Goal: Task Accomplishment & Management: Manage account settings

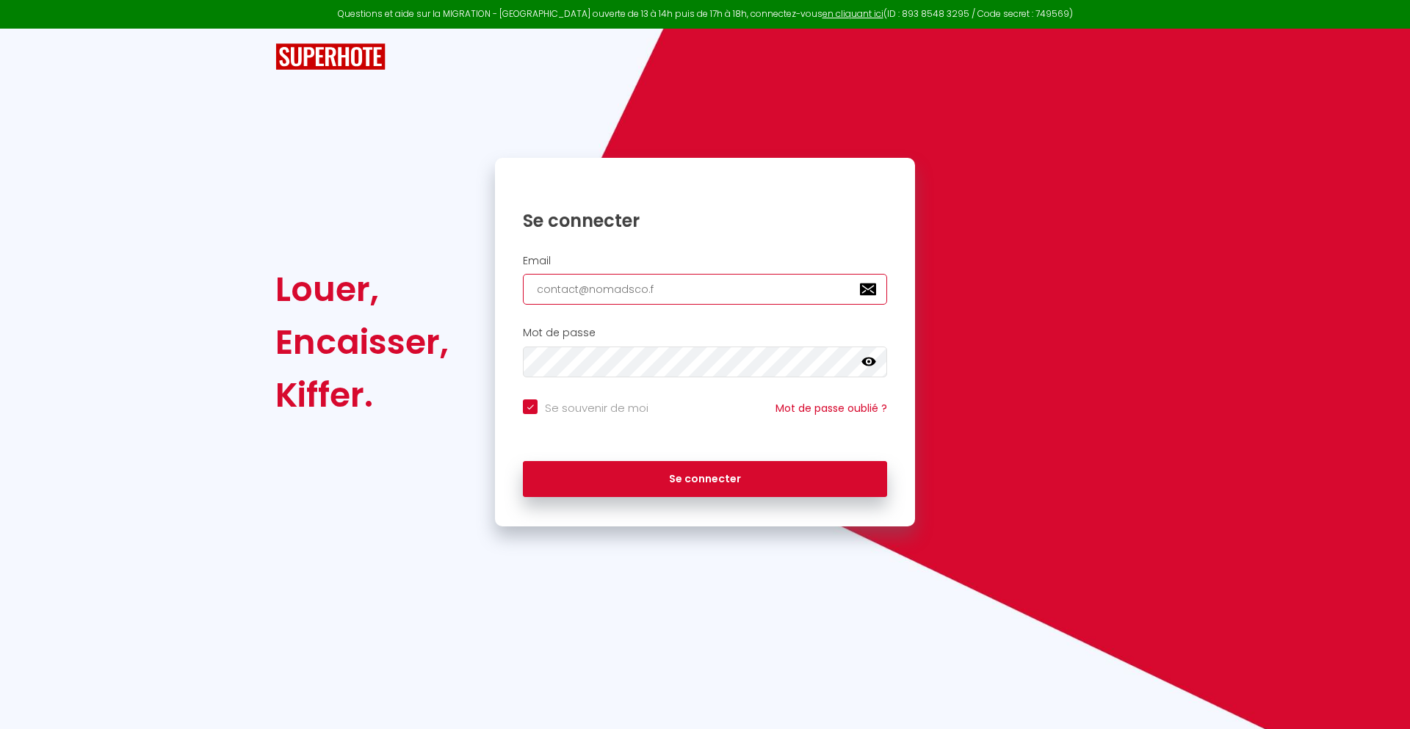
type input "[EMAIL_ADDRESS][DOMAIN_NAME]"
checkbox input "true"
type input "[EMAIL_ADDRESS][DOMAIN_NAME]"
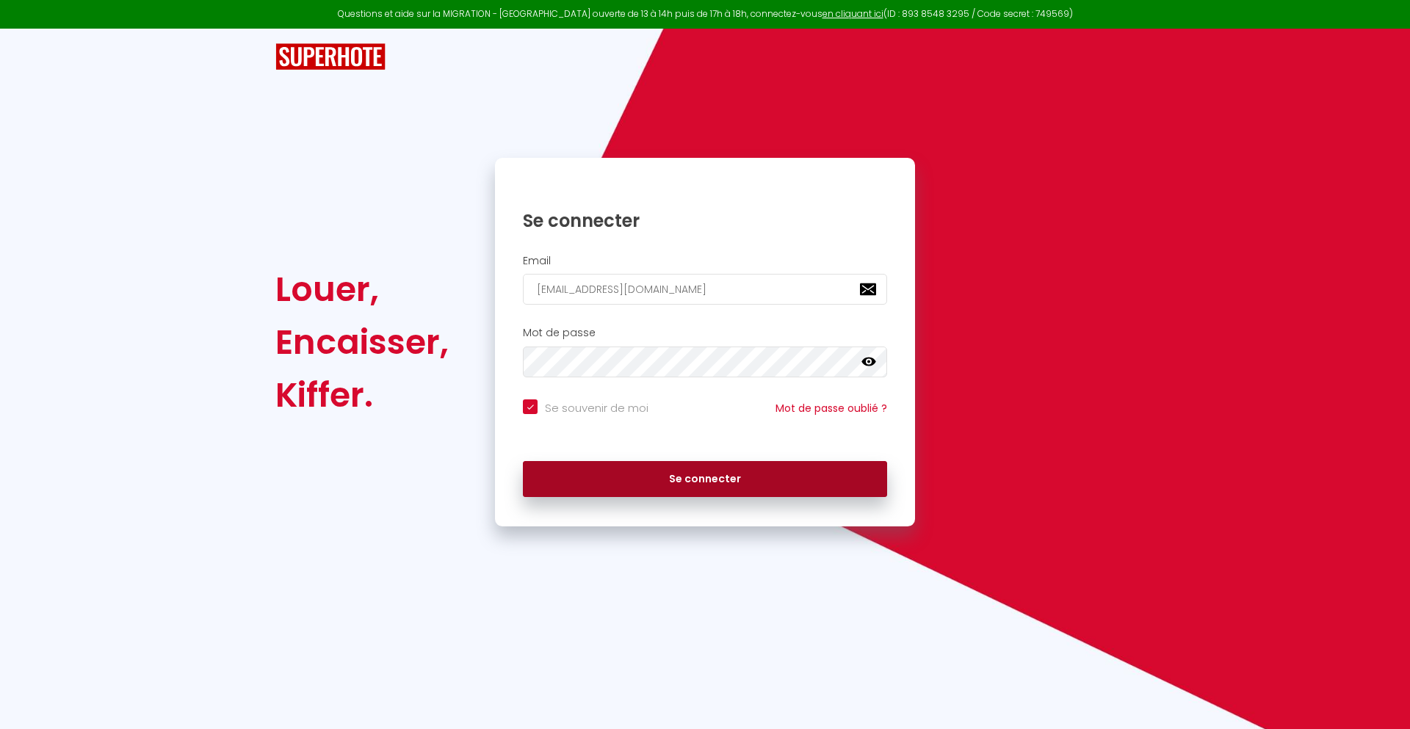
click at [705, 479] on button "Se connecter" at bounding box center [705, 479] width 364 height 37
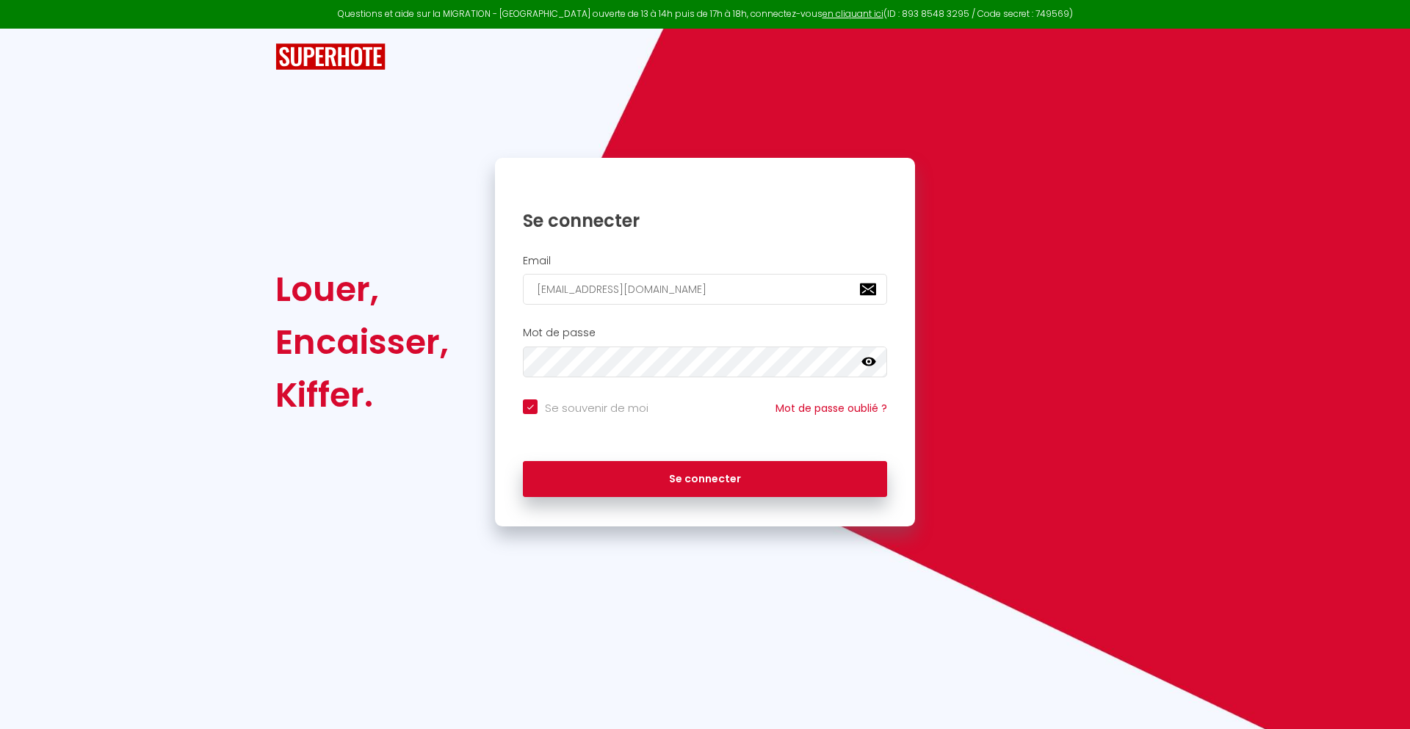
checkbox input "true"
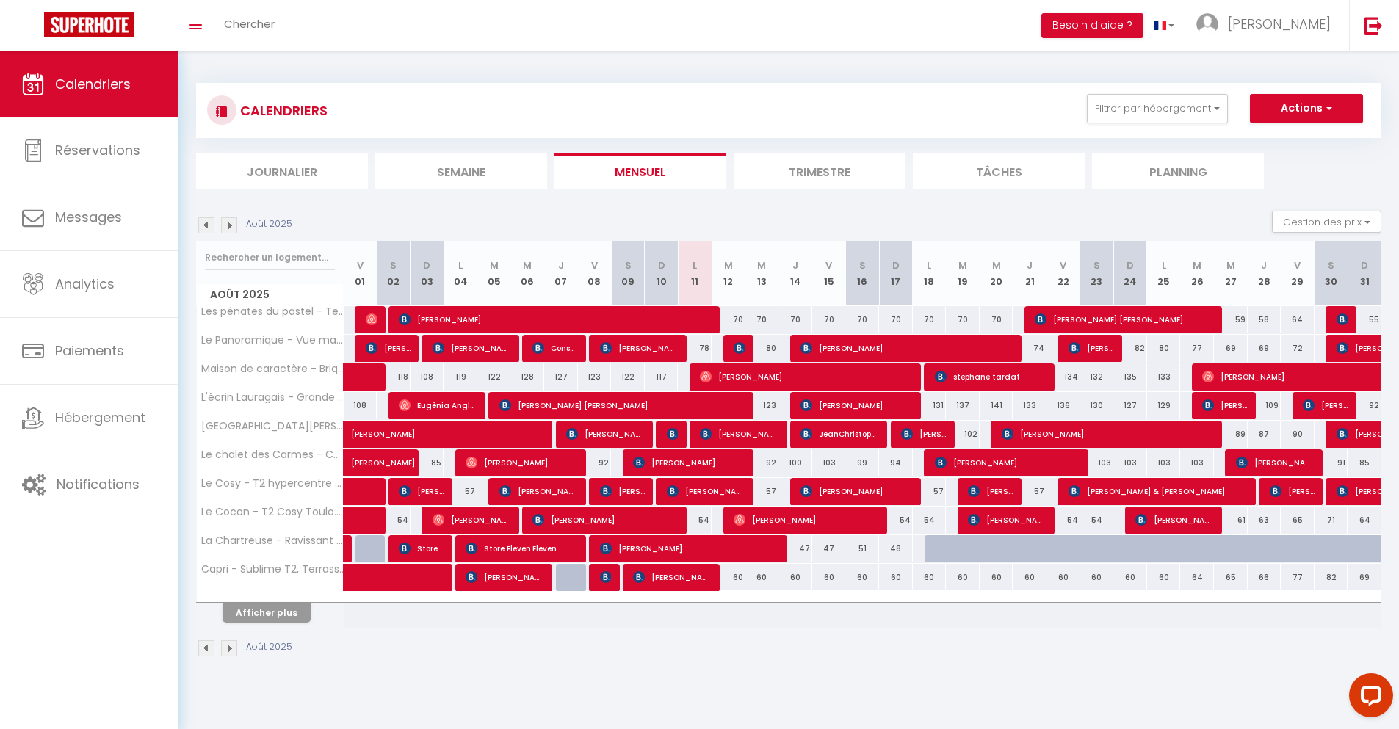
click at [282, 170] on li "Journalier" at bounding box center [282, 171] width 172 height 36
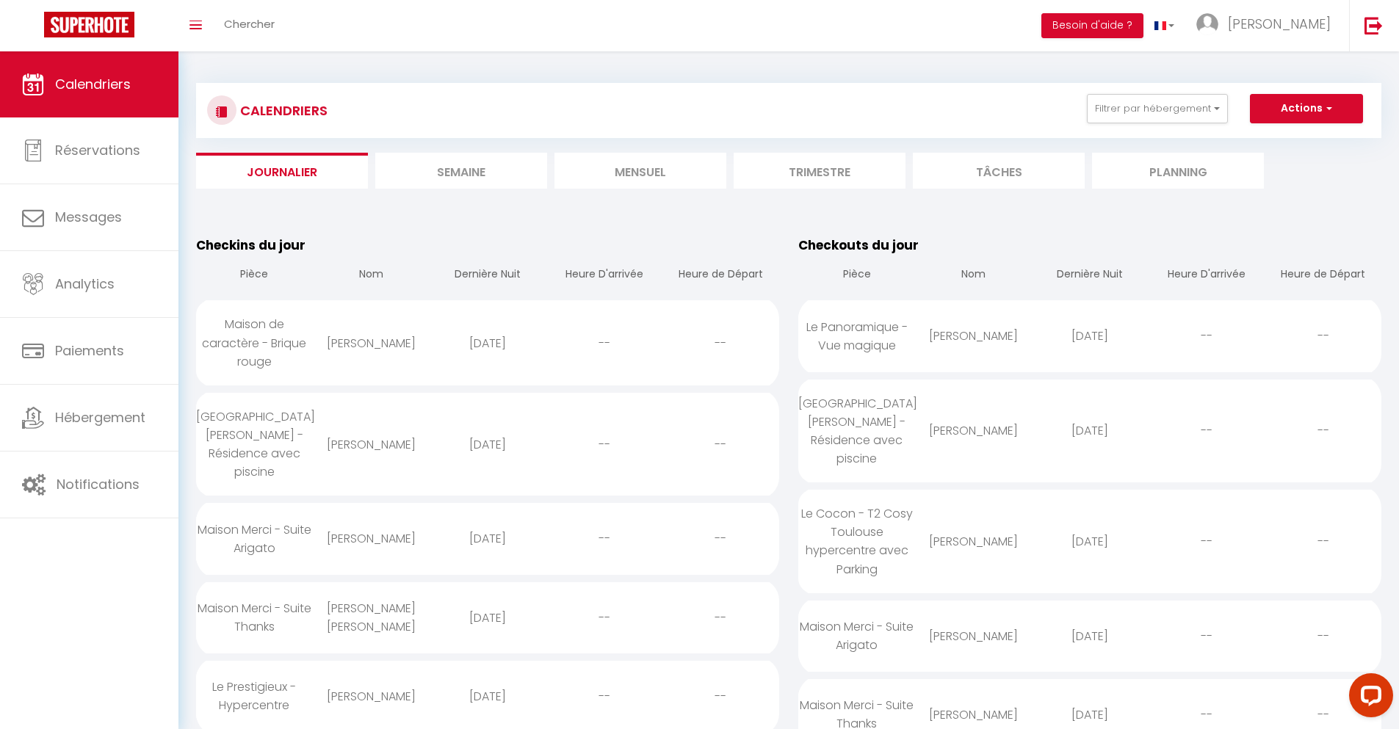
scroll to position [1033, 0]
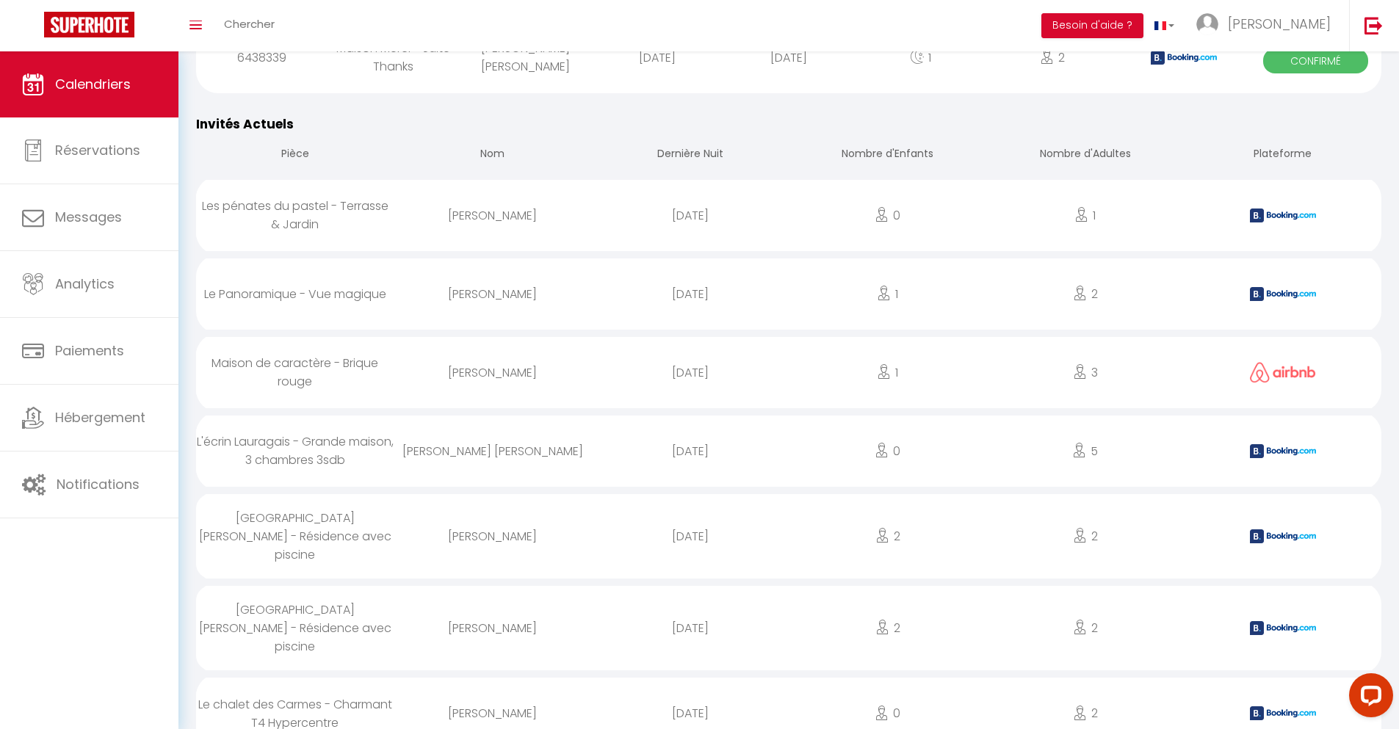
select select "0"
select select "1"
select select
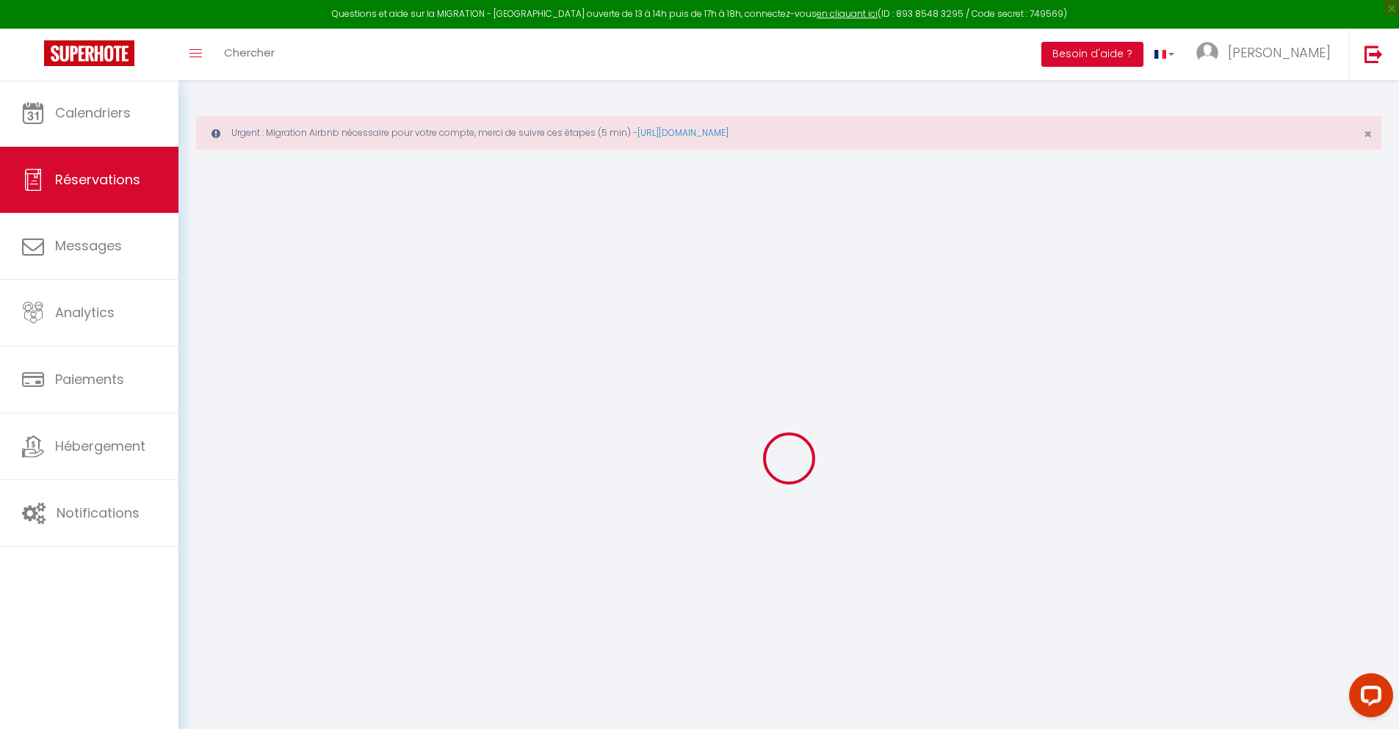
select select
checkbox input "false"
type textarea "** THIS RESERVATION HAS BEEN PRE-PAID ** BOOKING NOTE : Payment charge is EUR 1…"
type input "30"
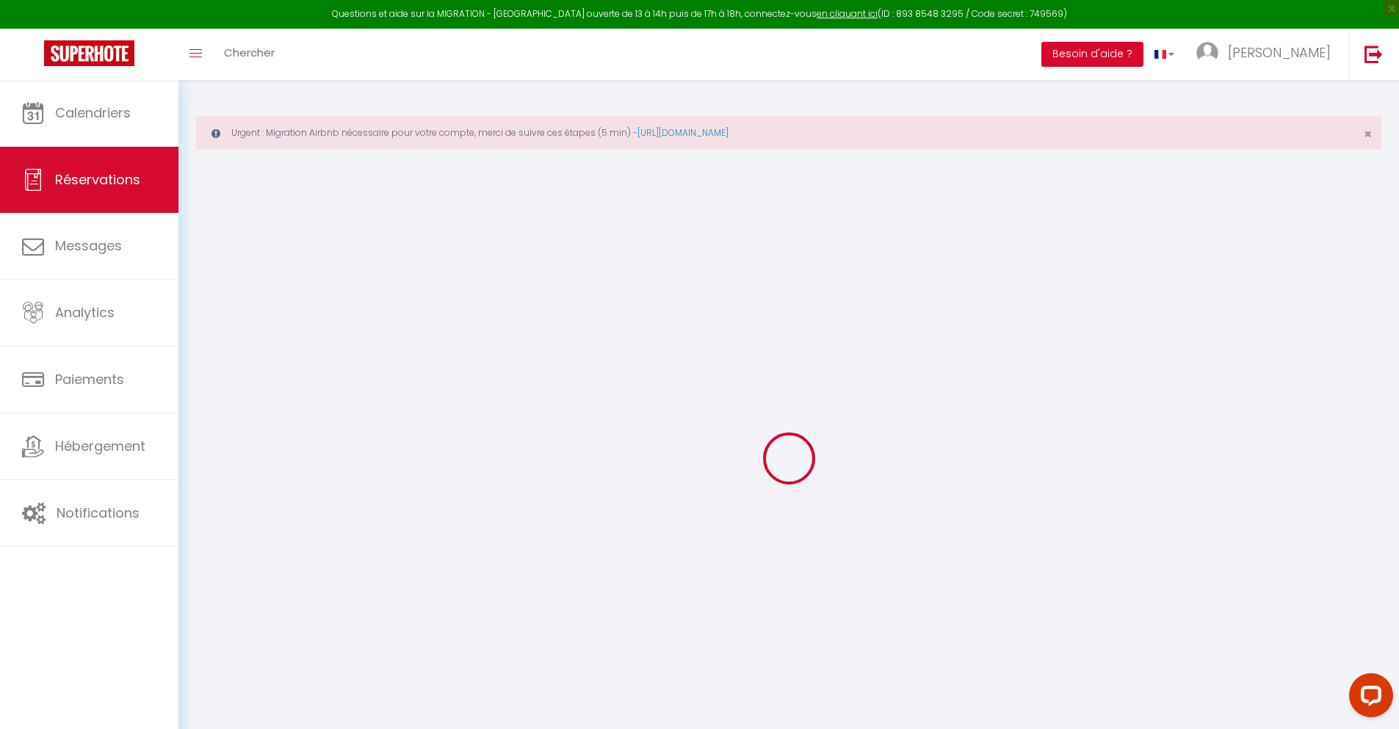
type input "3.08"
select select
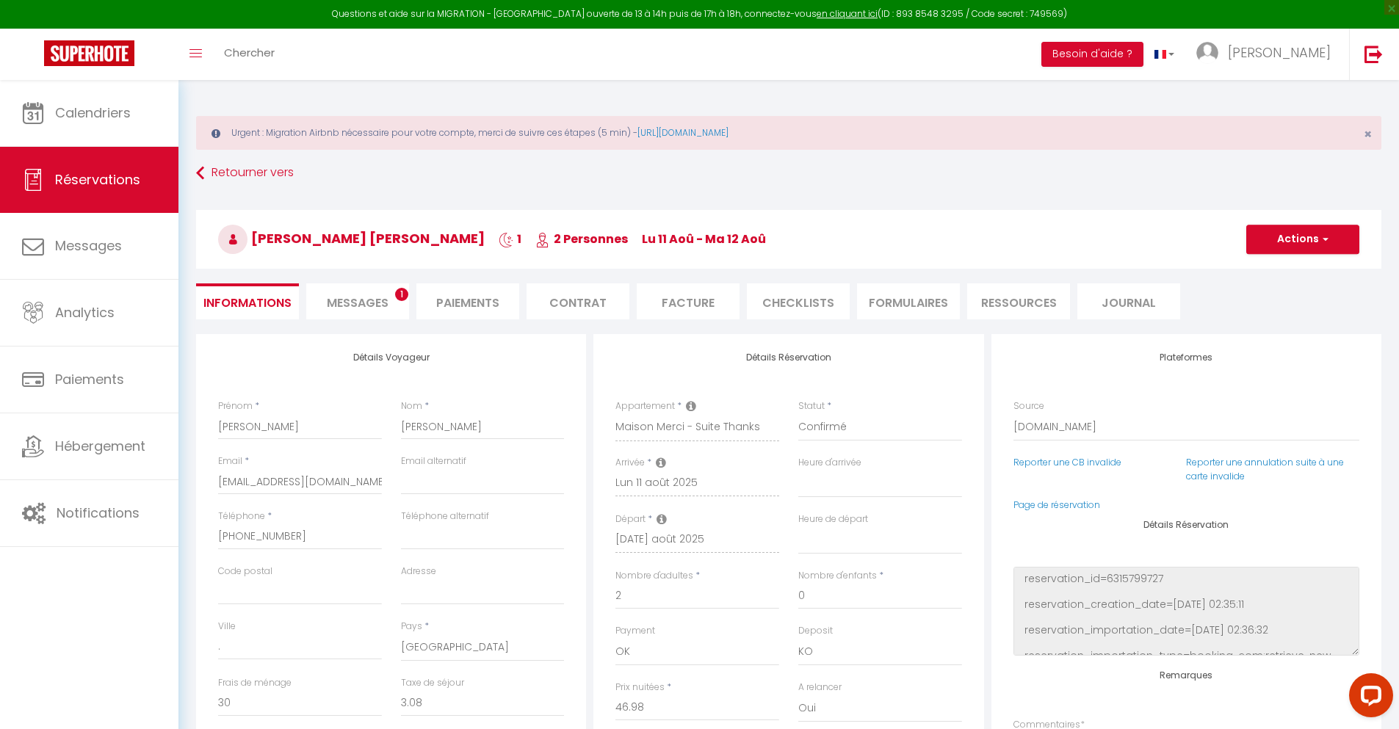
checkbox input "false"
select select
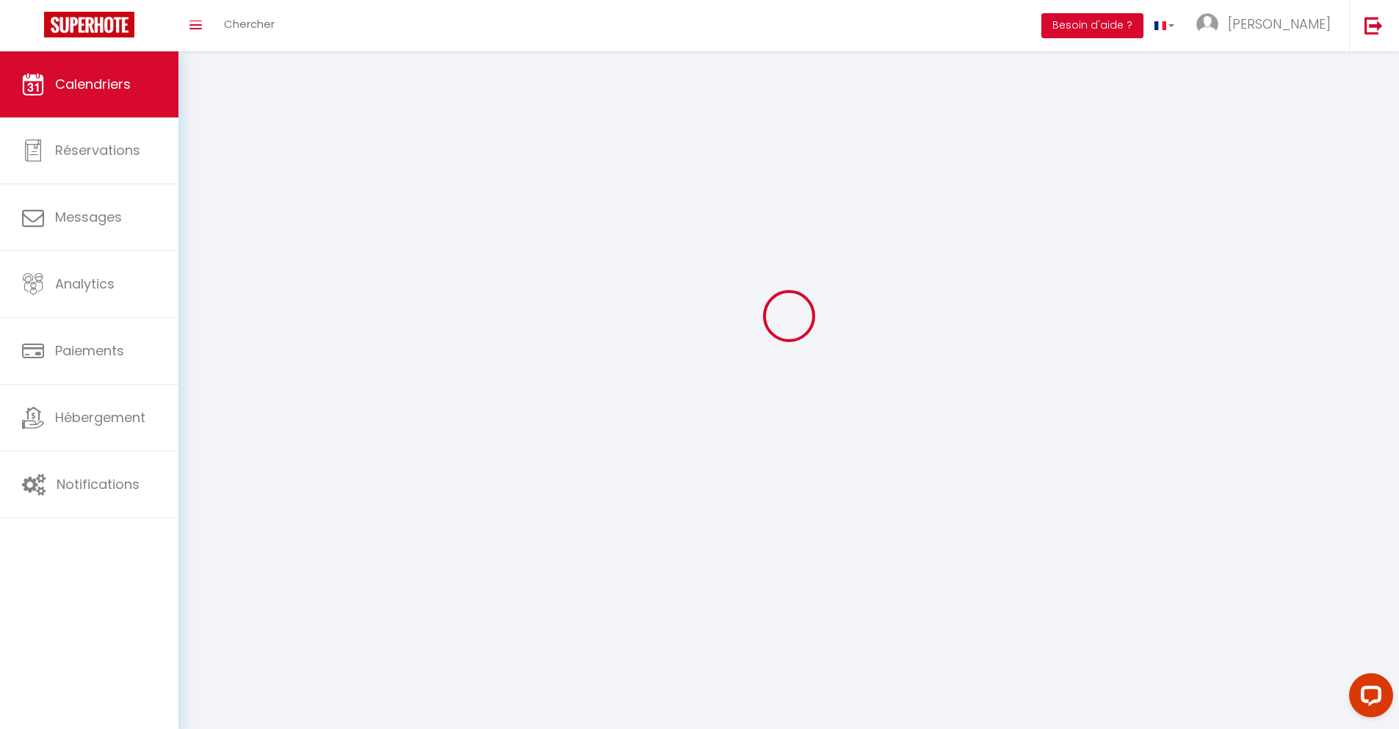
scroll to position [80, 0]
